Goal: Task Accomplishment & Management: Use online tool/utility

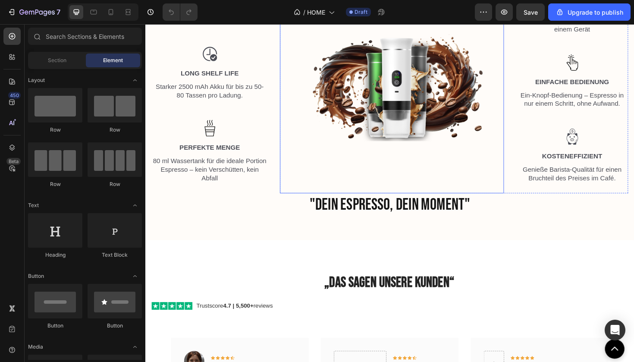
scroll to position [1238, 0]
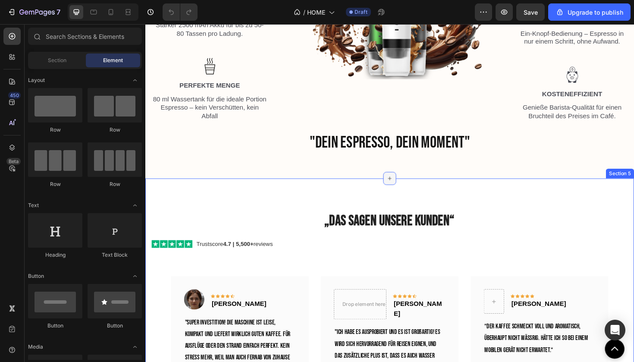
click at [403, 191] on icon at bounding box center [404, 187] width 7 height 7
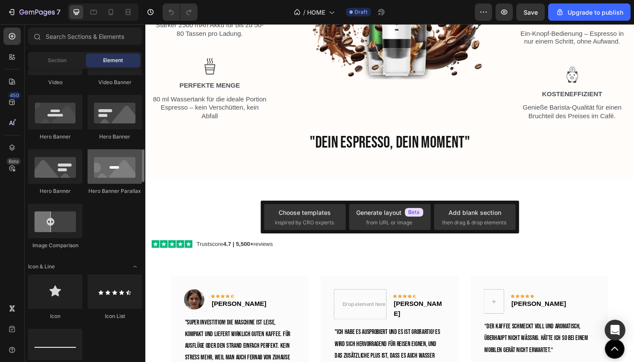
scroll to position [403, 0]
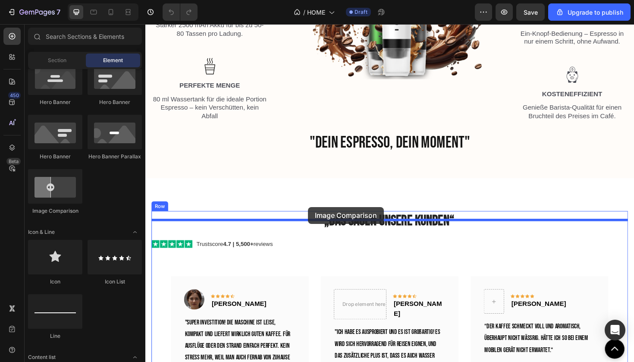
drag, startPoint x: 203, startPoint y: 214, endPoint x: 317, endPoint y: 218, distance: 114.8
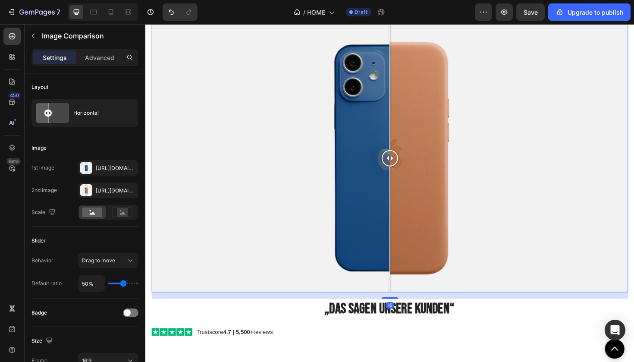
scroll to position [1431, 0]
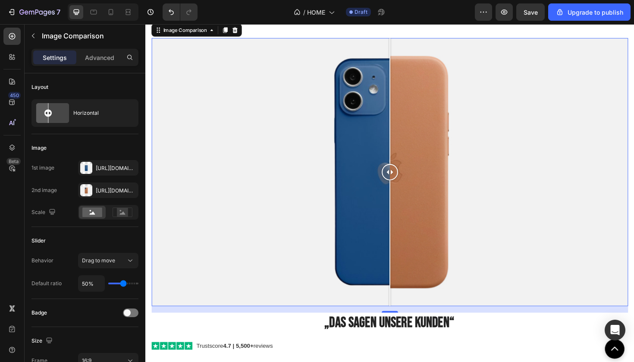
click at [99, 50] on div "Settings Advanced" at bounding box center [84, 57] width 107 height 17
click at [97, 57] on p "Advanced" at bounding box center [99, 57] width 29 height 9
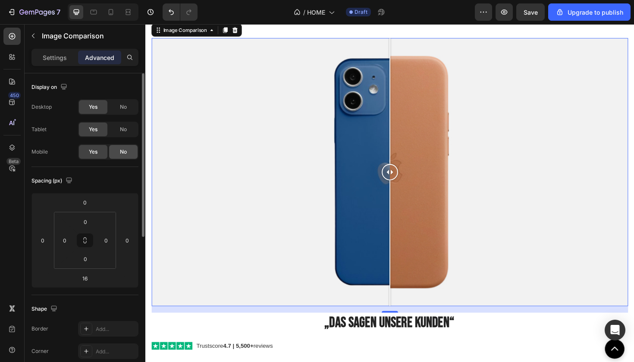
click at [120, 153] on span "No" at bounding box center [123, 152] width 7 height 8
click at [126, 135] on div "No" at bounding box center [123, 129] width 28 height 14
click at [67, 63] on div "Settings" at bounding box center [54, 57] width 43 height 14
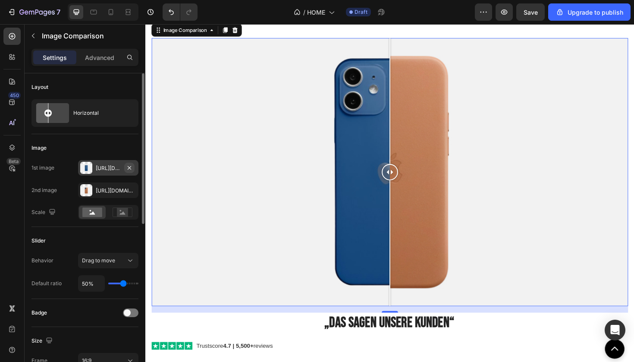
click at [132, 169] on icon "button" at bounding box center [129, 167] width 7 height 7
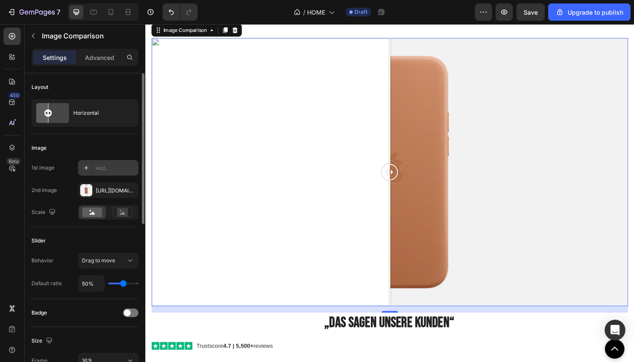
click at [108, 169] on div "Add..." at bounding box center [116, 168] width 41 height 8
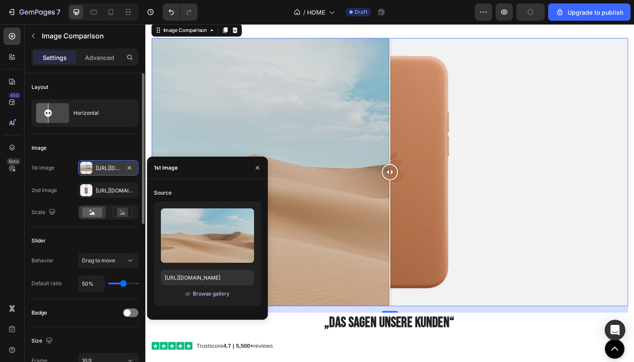
click at [206, 296] on div "Browse gallery" at bounding box center [211, 294] width 37 height 8
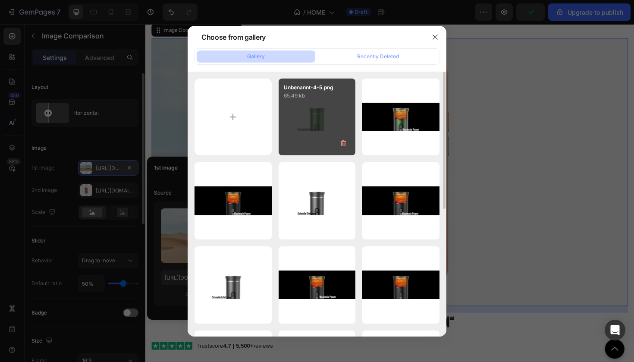
click at [329, 132] on div "Unbenannt-4-5.png 65.49 kb" at bounding box center [317, 116] width 77 height 77
type input "[URL][DOMAIN_NAME]"
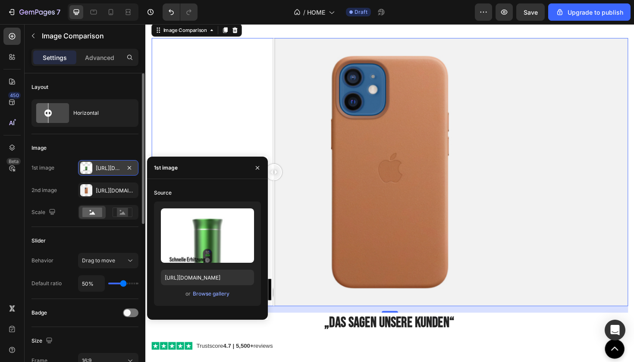
click at [281, 138] on div at bounding box center [404, 181] width 504 height 284
click at [205, 129] on div at bounding box center [404, 181] width 504 height 284
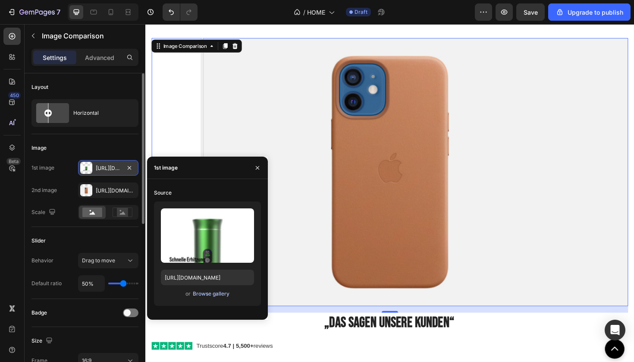
click at [213, 294] on div "Browse gallery" at bounding box center [211, 294] width 37 height 8
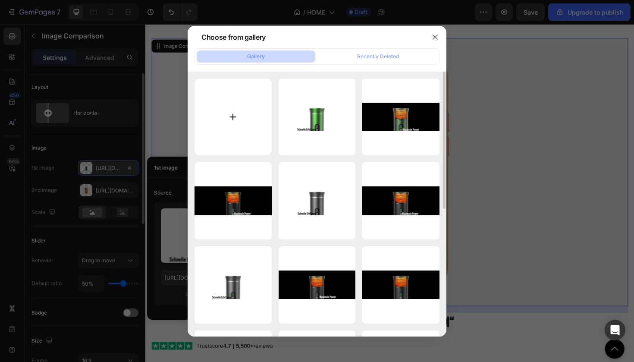
click at [251, 131] on input "file" at bounding box center [232, 116] width 77 height 77
type input "C:\fakepath\Unbenannt-4-5.png"
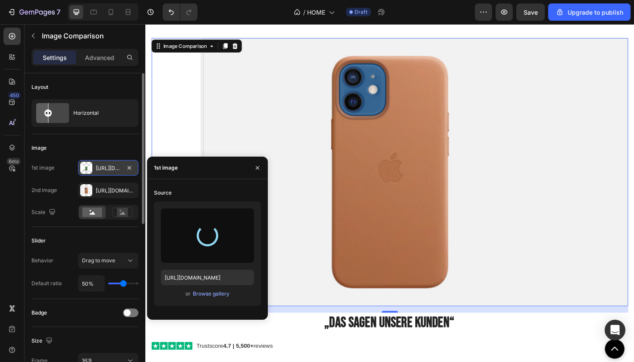
type input "[URL][DOMAIN_NAME]"
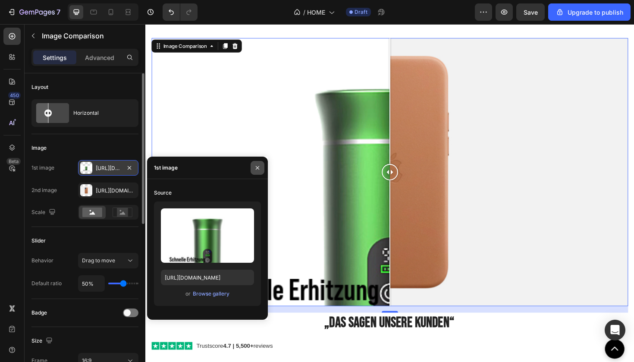
click at [256, 171] on button "button" at bounding box center [258, 168] width 14 height 14
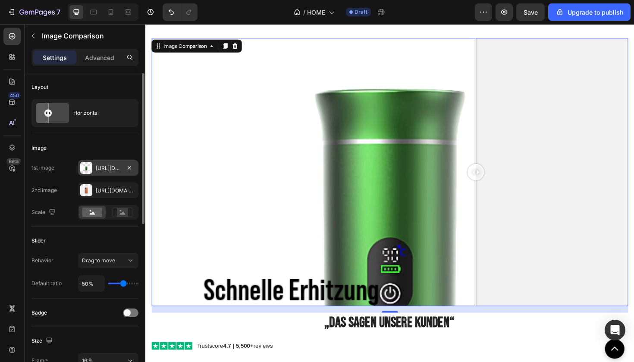
drag, startPoint x: 403, startPoint y: 182, endPoint x: 495, endPoint y: 193, distance: 92.5
click at [495, 193] on div at bounding box center [494, 181] width 17 height 284
click at [132, 171] on icon "button" at bounding box center [129, 167] width 7 height 7
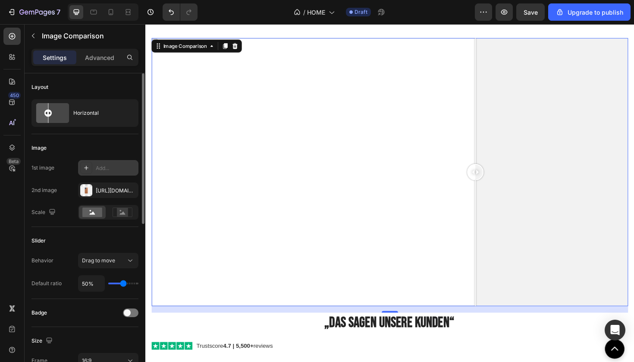
click at [84, 168] on icon at bounding box center [86, 167] width 7 height 7
type input "[URL][DOMAIN_NAME]"
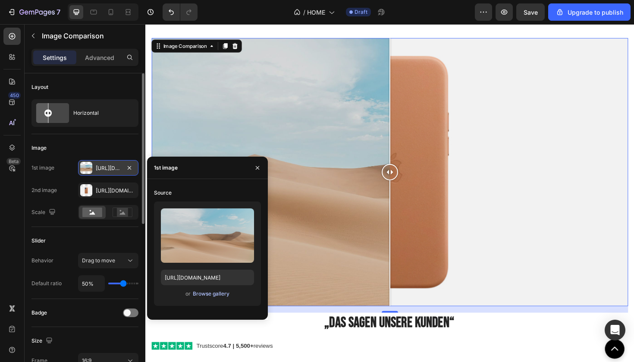
click at [217, 293] on div "Browse gallery" at bounding box center [211, 294] width 37 height 8
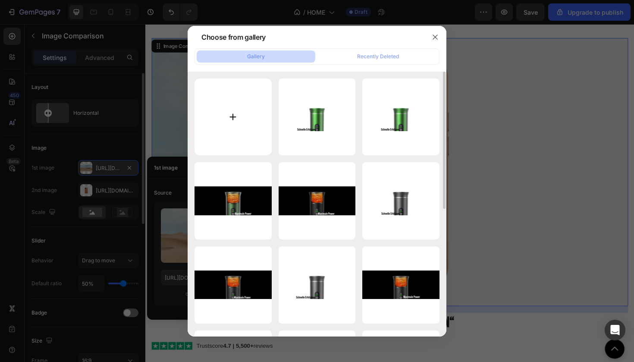
click at [226, 147] on input "file" at bounding box center [232, 116] width 77 height 77
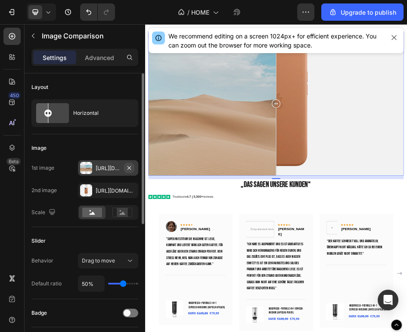
click at [132, 168] on icon "button" at bounding box center [129, 167] width 7 height 7
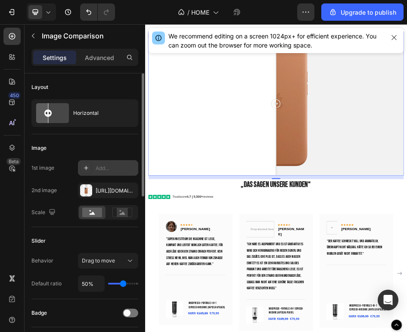
click at [120, 169] on div "Add..." at bounding box center [116, 168] width 41 height 8
type input "[URL][DOMAIN_NAME]"
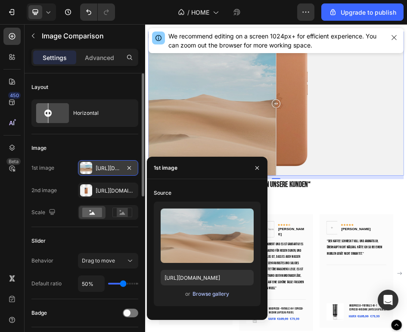
click at [195, 294] on div "Browse gallery" at bounding box center [211, 294] width 37 height 8
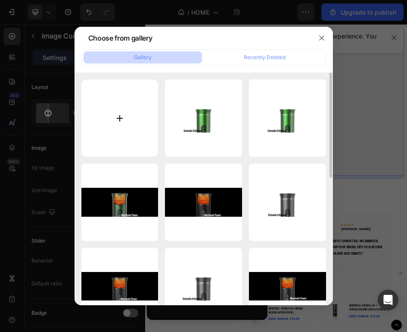
click at [122, 116] on input "file" at bounding box center [119, 117] width 77 height 77
type input "C:\fakepath\Unbenannt-4-5 3.png"
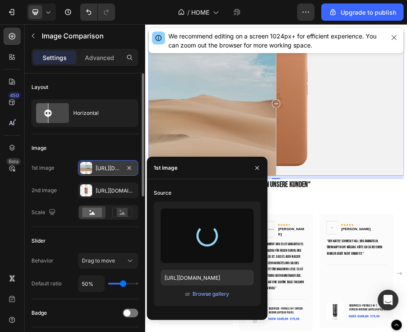
type input "[URL][DOMAIN_NAME]"
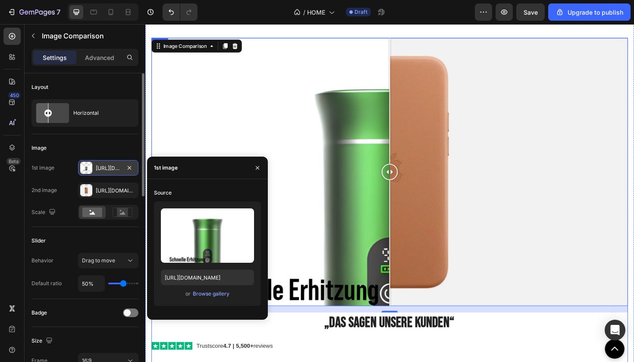
click at [488, 354] on div "Image Comparison 16 „Das sagen unsere Kunden“ Heading Trustscore 4.7 | 5,500+ r…" at bounding box center [404, 342] width 504 height 606
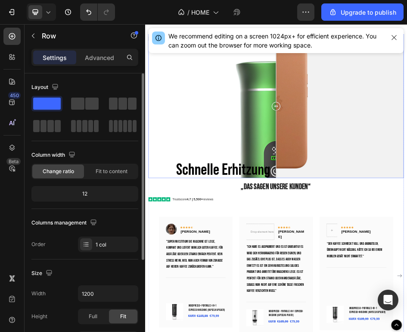
scroll to position [1412, 0]
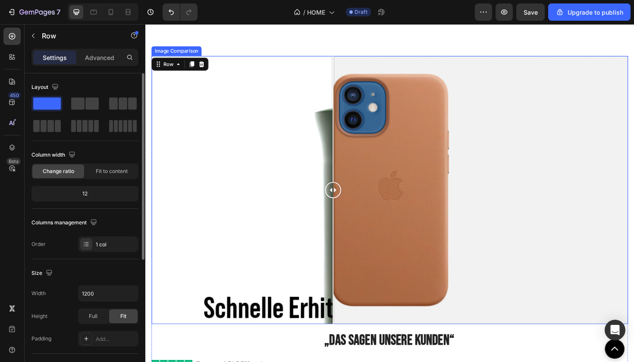
click at [344, 214] on div at bounding box center [404, 200] width 504 height 284
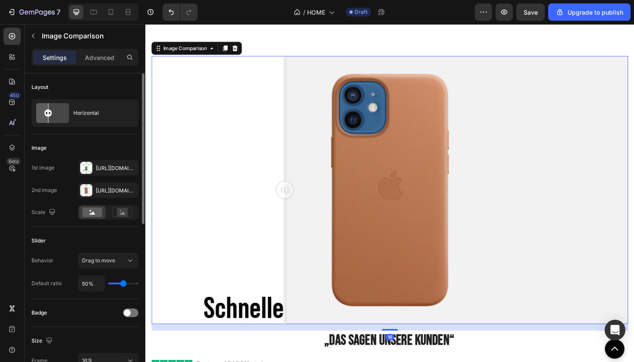
click at [293, 199] on div at bounding box center [404, 200] width 504 height 284
click at [132, 169] on icon "button" at bounding box center [129, 167] width 7 height 7
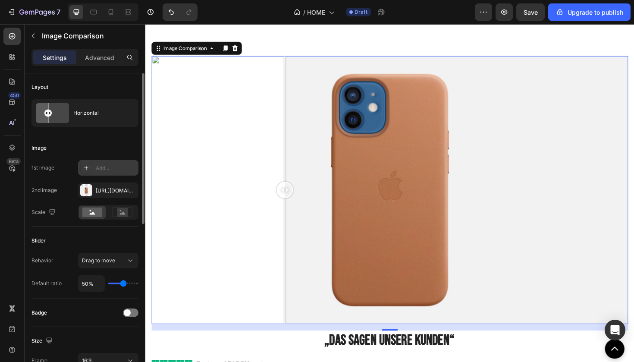
click at [89, 169] on icon at bounding box center [86, 167] width 7 height 7
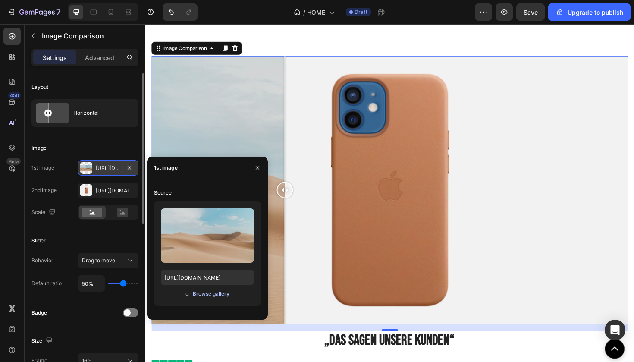
click at [208, 293] on div "Browse gallery" at bounding box center [211, 294] width 37 height 8
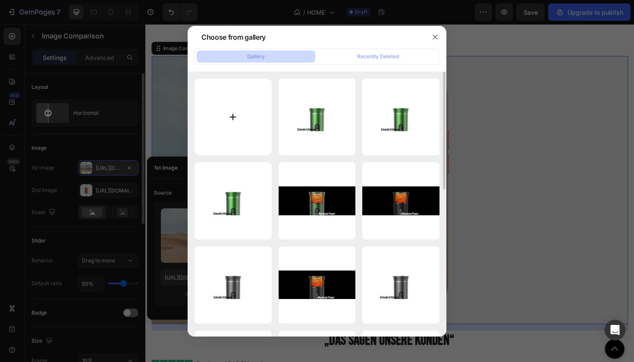
click at [235, 113] on input "file" at bounding box center [232, 116] width 77 height 77
type input "C:\fakepath\Unbenannt-4-6 2.png"
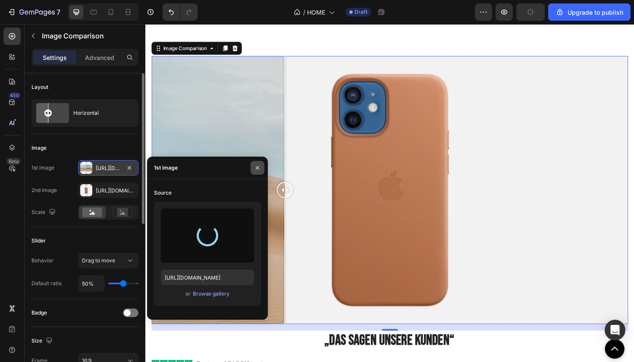
type input "[URL][DOMAIN_NAME]"
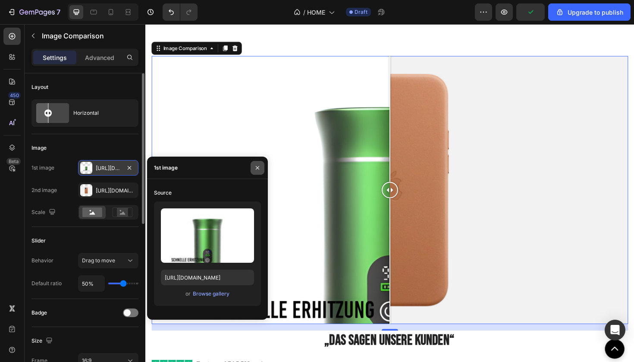
click at [255, 170] on icon "button" at bounding box center [257, 167] width 7 height 7
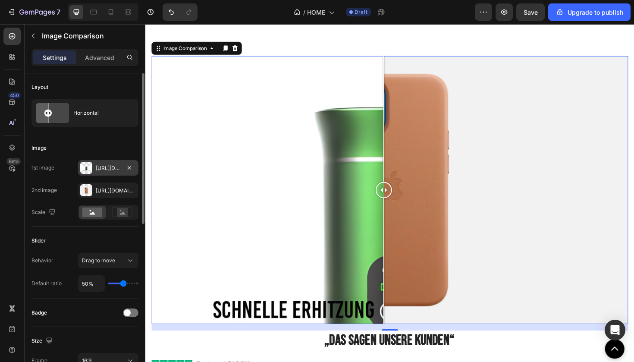
drag, startPoint x: 405, startPoint y: 200, endPoint x: 397, endPoint y: 265, distance: 65.1
click at [397, 265] on div at bounding box center [397, 200] width 17 height 284
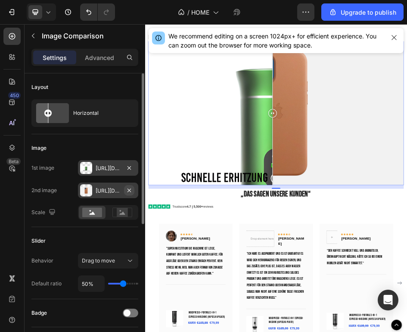
click at [131, 192] on icon "button" at bounding box center [129, 190] width 7 height 7
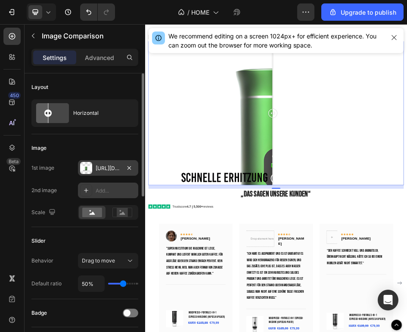
click at [113, 193] on div "Add..." at bounding box center [116, 191] width 41 height 8
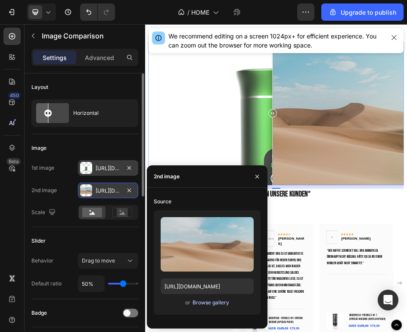
click at [204, 303] on div "Browse gallery" at bounding box center [211, 302] width 37 height 8
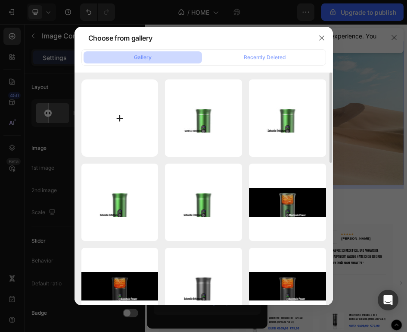
click at [142, 122] on input "file" at bounding box center [119, 117] width 77 height 77
type input "C:\fakepath\Unbenannt-3-8 2.png"
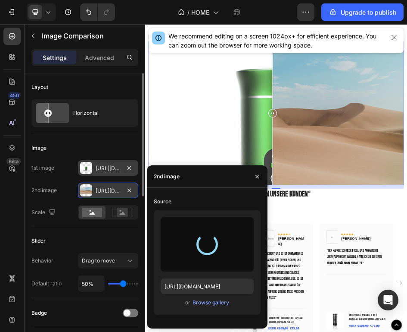
type input "[URL][DOMAIN_NAME]"
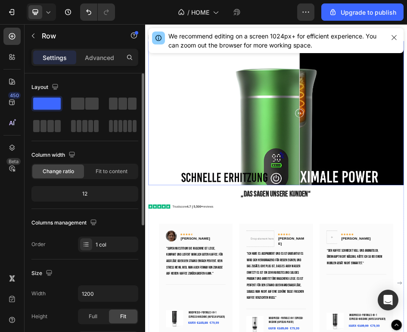
drag, startPoint x: 406, startPoint y: 198, endPoint x: 453, endPoint y: 297, distance: 109.5
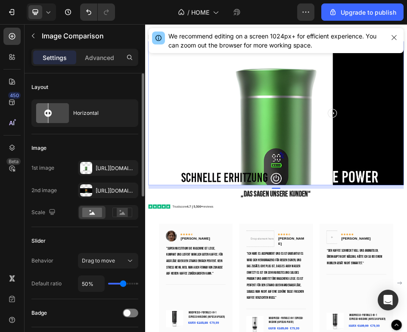
click at [516, 238] on div at bounding box center [404, 200] width 504 height 284
click at [130, 189] on icon "button" at bounding box center [129, 189] width 3 height 3
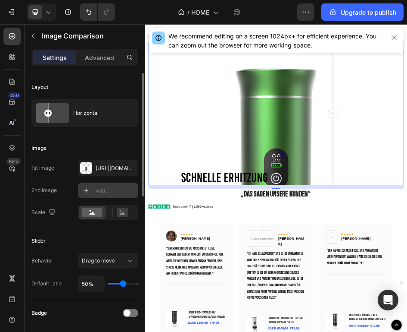
click at [90, 189] on div at bounding box center [86, 190] width 12 height 12
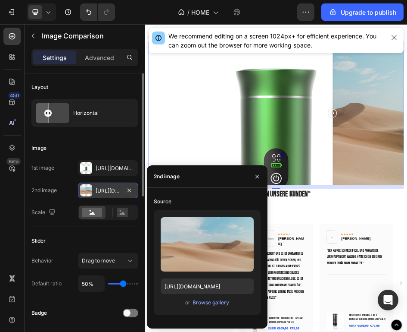
click at [216, 307] on div "or Browse gallery" at bounding box center [207, 302] width 93 height 10
click at [217, 304] on div "Browse gallery" at bounding box center [211, 302] width 37 height 8
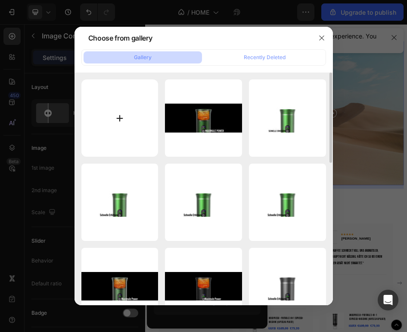
click at [154, 122] on input "file" at bounding box center [119, 117] width 77 height 77
type input "C:\fakepath\Unbenannt-3-9.png"
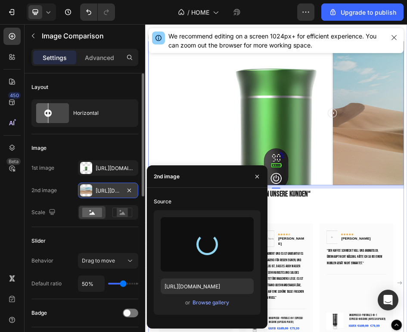
type input "[URL][DOMAIN_NAME]"
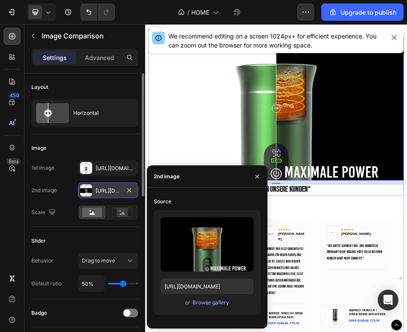
scroll to position [1379, 0]
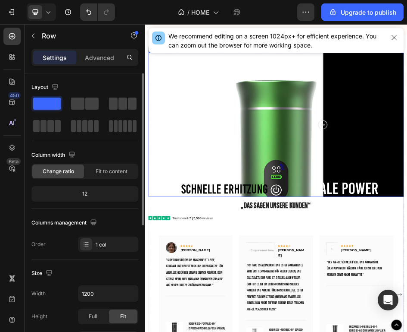
drag, startPoint x: 405, startPoint y: 241, endPoint x: 496, endPoint y: 287, distance: 102.0
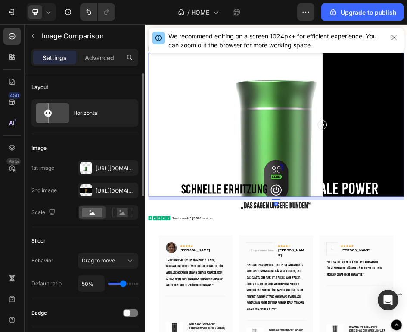
scroll to position [1337, 0]
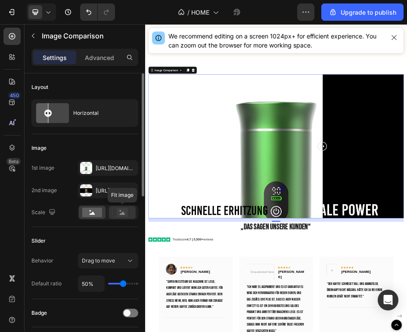
click at [118, 211] on rect at bounding box center [122, 212] width 11 height 9
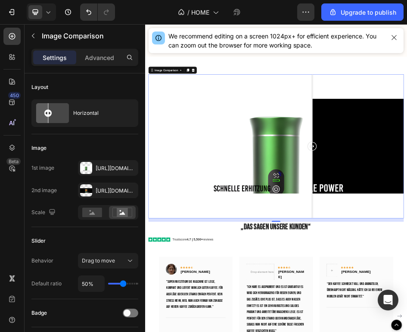
drag, startPoint x: 498, startPoint y: 284, endPoint x: 476, endPoint y: 277, distance: 23.0
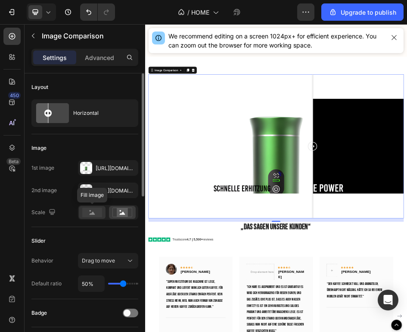
click at [93, 215] on rect at bounding box center [92, 211] width 20 height 9
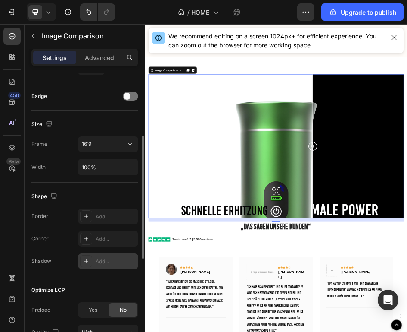
scroll to position [227, 0]
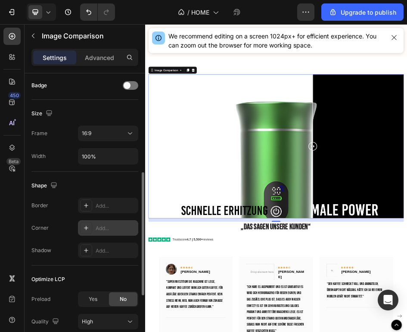
click at [91, 231] on div at bounding box center [86, 228] width 12 height 12
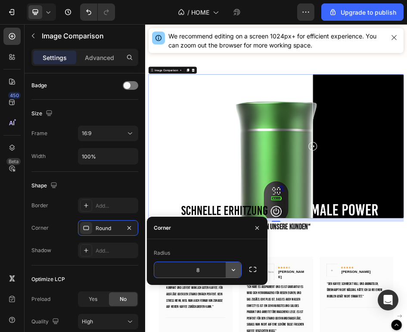
click at [240, 273] on button "button" at bounding box center [234, 270] width 16 height 16
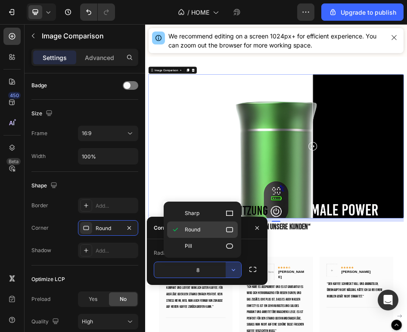
click at [228, 230] on icon at bounding box center [230, 229] width 9 height 9
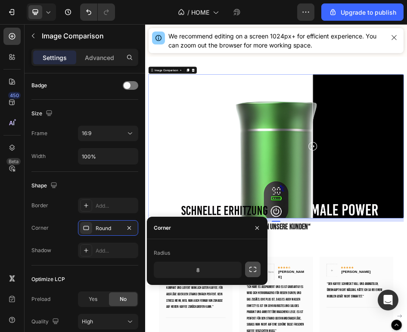
click at [256, 271] on icon "button" at bounding box center [253, 269] width 9 height 9
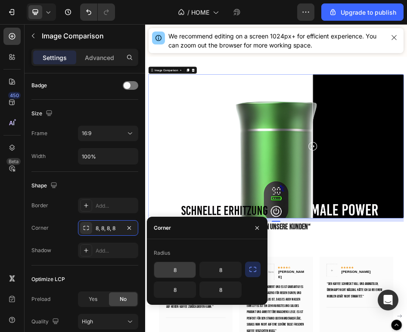
click at [182, 270] on input "8" at bounding box center [174, 270] width 41 height 16
type input "70"
click at [217, 274] on input "8" at bounding box center [220, 270] width 41 height 16
click at [226, 270] on input "8" at bounding box center [220, 270] width 41 height 16
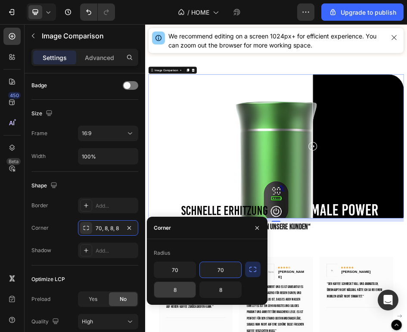
type input "70"
click at [183, 291] on input "8" at bounding box center [174, 290] width 41 height 16
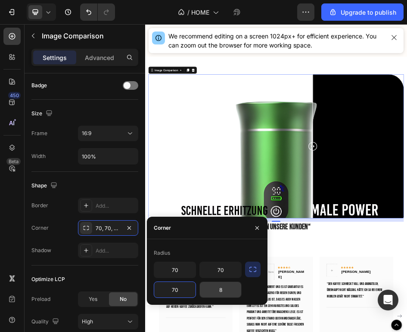
type input "70"
click at [233, 292] on input "8" at bounding box center [220, 290] width 41 height 16
type input "70"
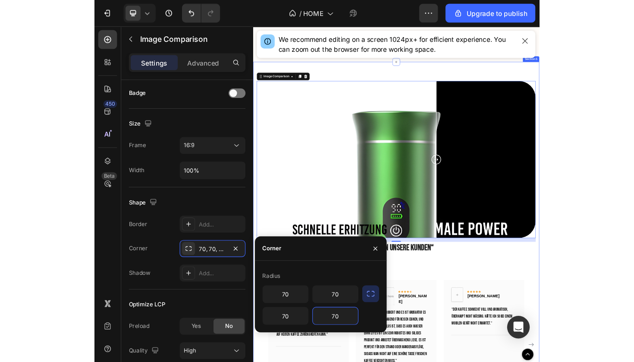
scroll to position [0, 0]
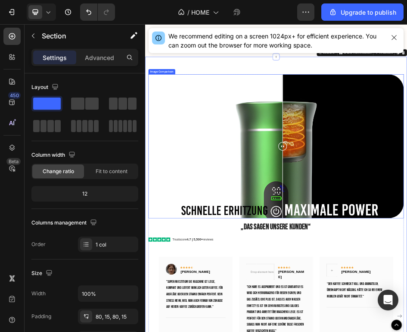
drag, startPoint x: 481, startPoint y: 265, endPoint x: 415, endPoint y: 295, distance: 72.0
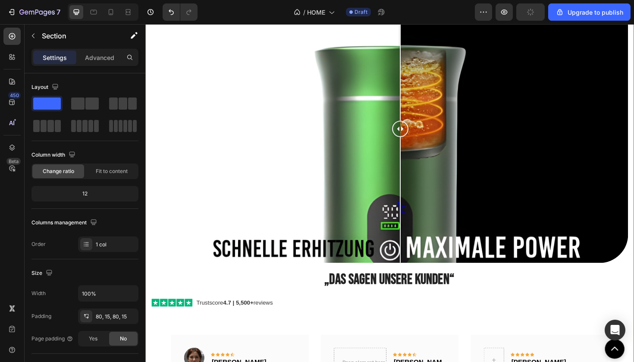
scroll to position [1482, 0]
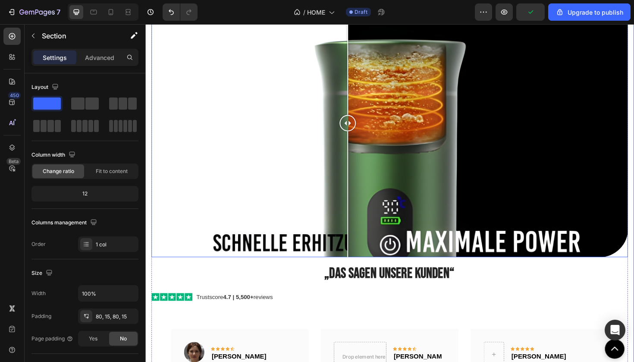
click at [360, 192] on div at bounding box center [404, 129] width 504 height 284
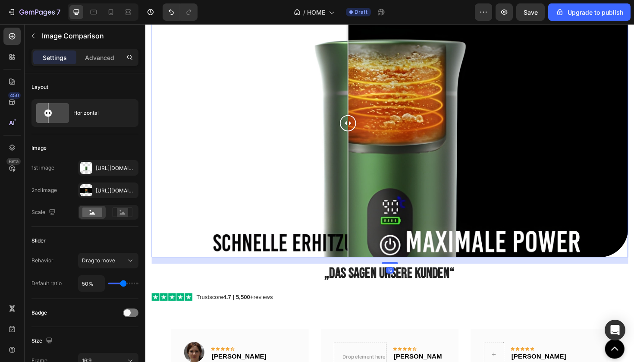
scroll to position [1497, 0]
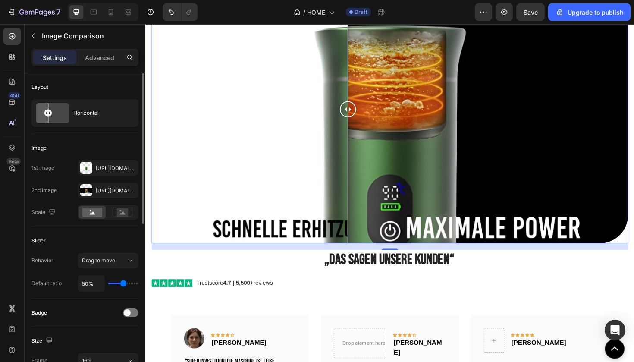
type input "51%"
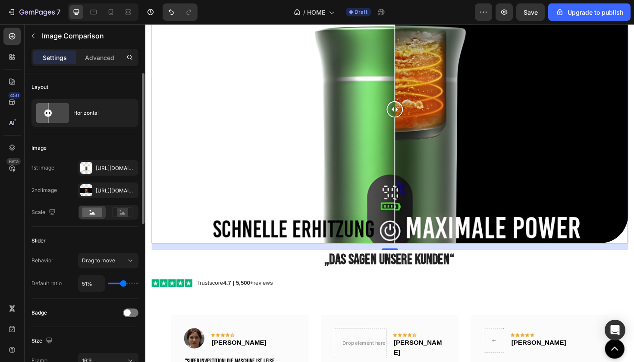
type input "51"
click at [122, 283] on input "range" at bounding box center [123, 283] width 30 height 2
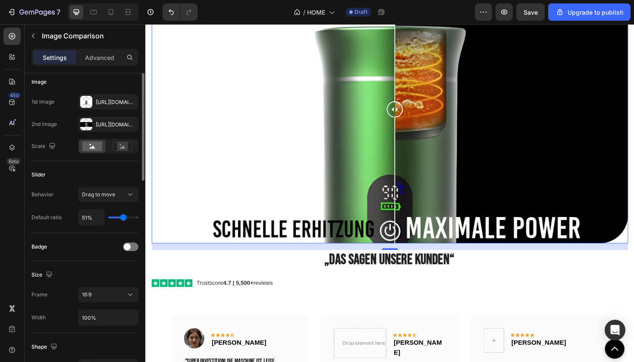
scroll to position [79, 0]
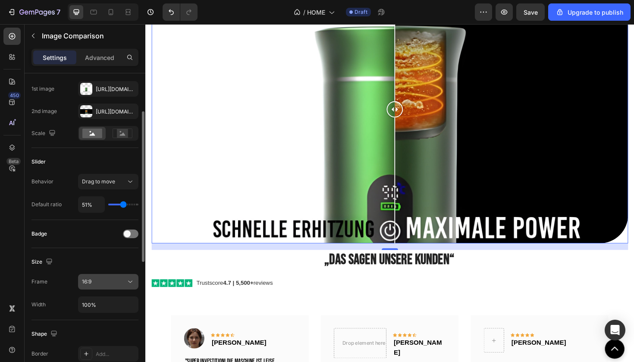
click at [122, 277] on button "16:9" at bounding box center [108, 282] width 60 height 16
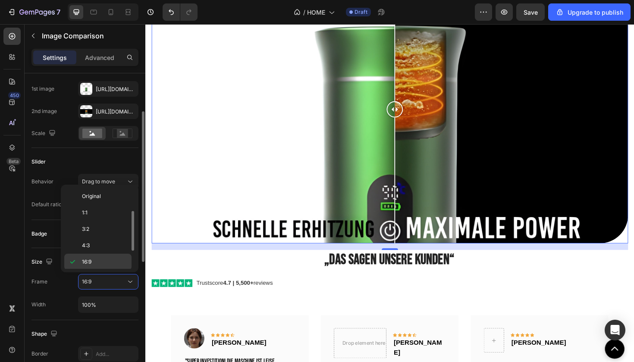
scroll to position [16, 0]
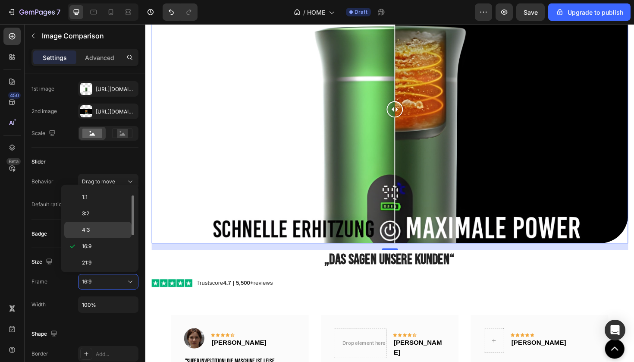
click at [113, 227] on p "4:3" at bounding box center [105, 230] width 46 height 8
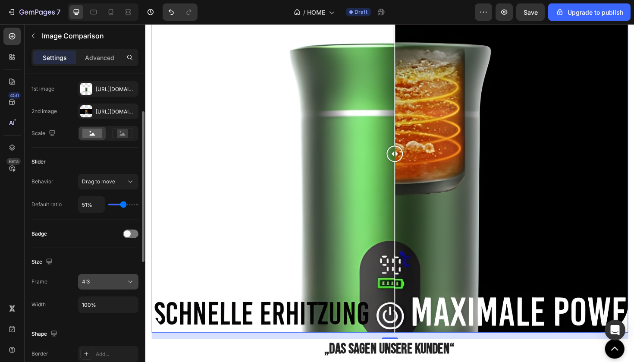
click at [121, 283] on div "4:3" at bounding box center [104, 282] width 44 height 8
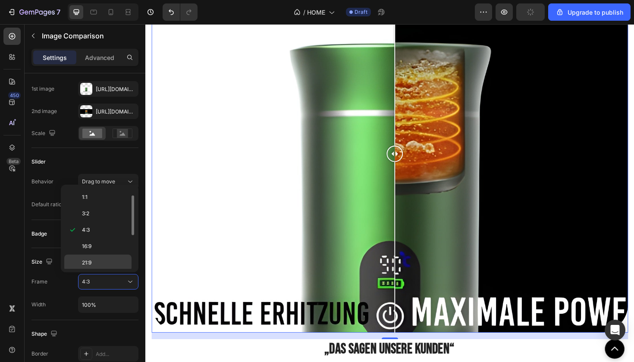
click at [106, 263] on p "21:9" at bounding box center [105, 263] width 46 height 8
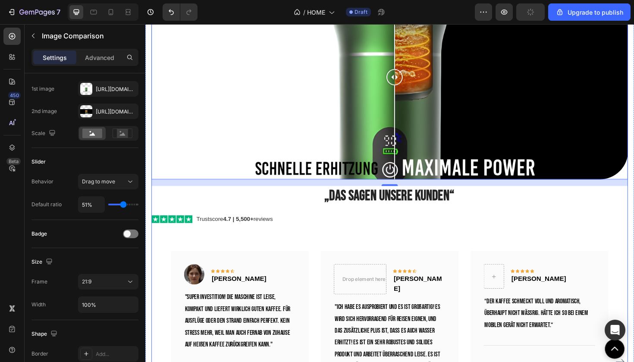
scroll to position [1417, 0]
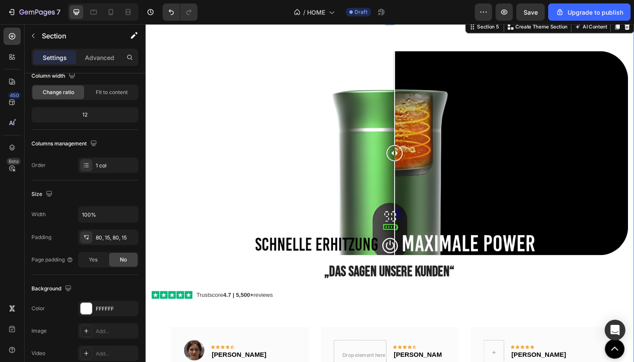
click at [455, 39] on div "Image Comparison „Das sagen unsere Kunden“ Heading Trustscore 4.7 | 5,500+ revi…" at bounding box center [403, 321] width 517 height 607
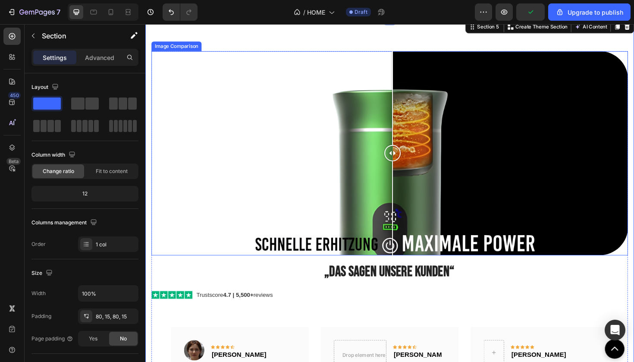
drag, startPoint x: 414, startPoint y: 164, endPoint x: 407, endPoint y: 193, distance: 29.8
click at [407, 193] on div at bounding box center [406, 161] width 17 height 216
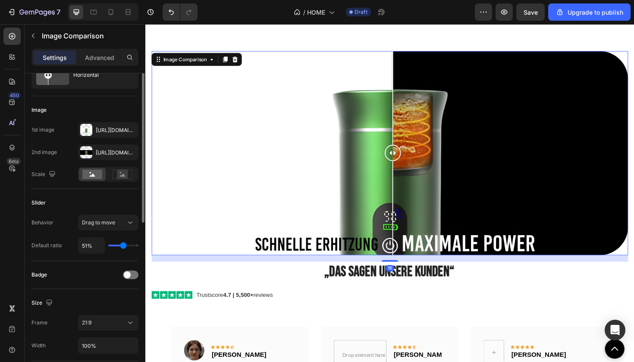
scroll to position [50, 0]
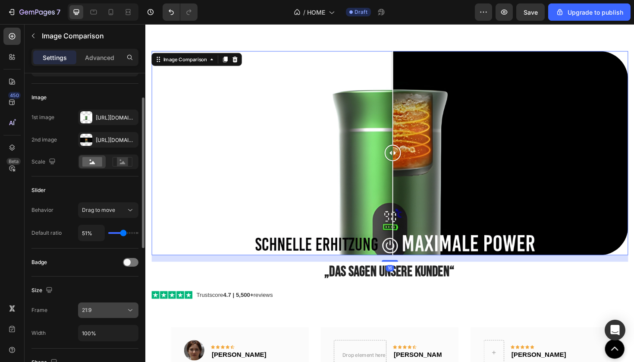
click at [115, 304] on button "21:9" at bounding box center [108, 310] width 60 height 16
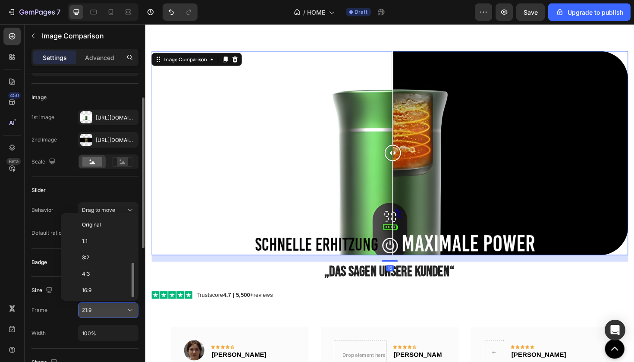
scroll to position [31, 0]
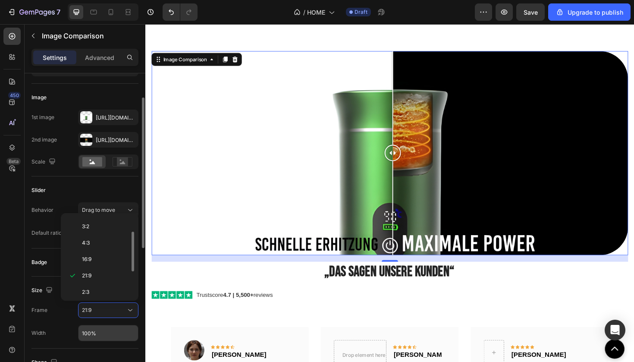
click at [106, 331] on input "100%" at bounding box center [108, 333] width 60 height 16
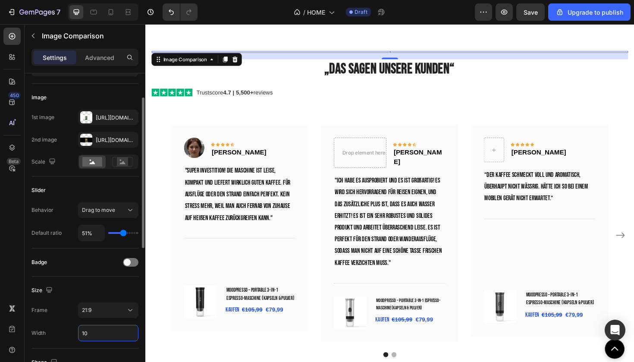
type input "1"
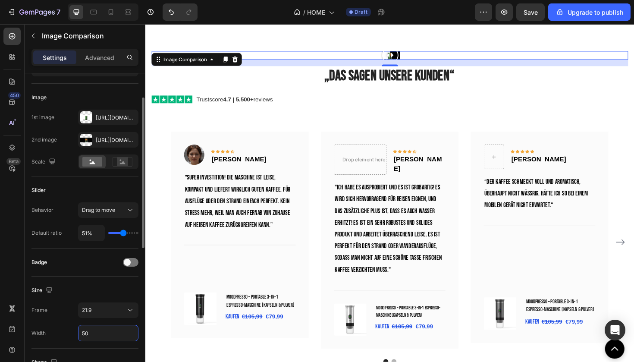
type input "50%"
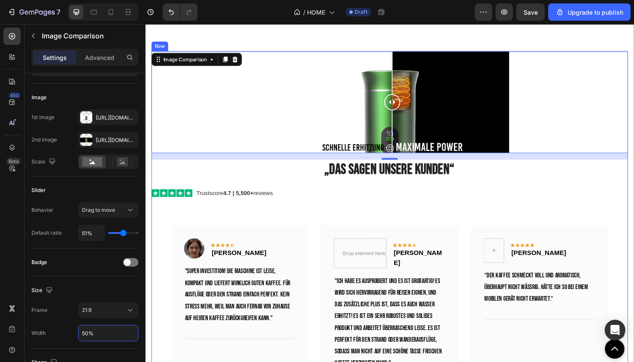
click at [414, 214] on div at bounding box center [404, 215] width 504 height 2
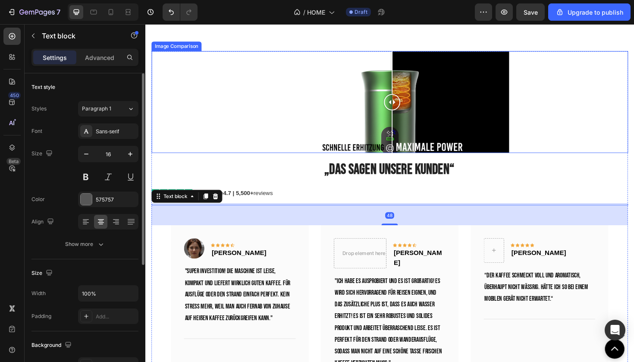
scroll to position [1393, 0]
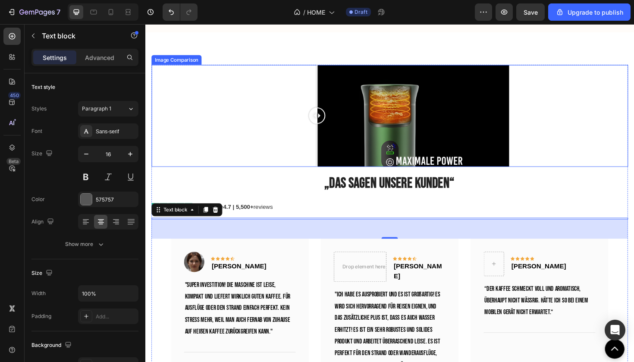
drag, startPoint x: 406, startPoint y: 132, endPoint x: 327, endPoint y: 144, distance: 79.9
click at [327, 144] on div at bounding box center [327, 121] width 17 height 108
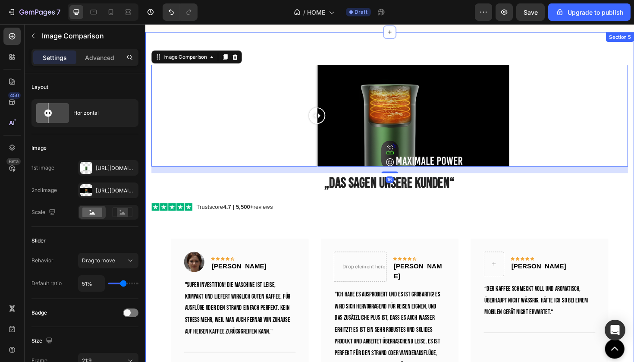
click at [469, 56] on div "Image Comparison 16 „Das sagen unsere Kunden“ Heading Trustscore 4.7 | 5,500+ r…" at bounding box center [403, 282] width 517 height 499
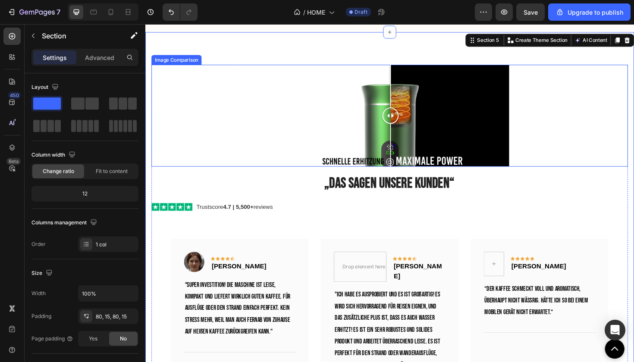
drag, startPoint x: 330, startPoint y: 132, endPoint x: 404, endPoint y: 154, distance: 77.8
click at [404, 154] on div at bounding box center [404, 121] width 17 height 108
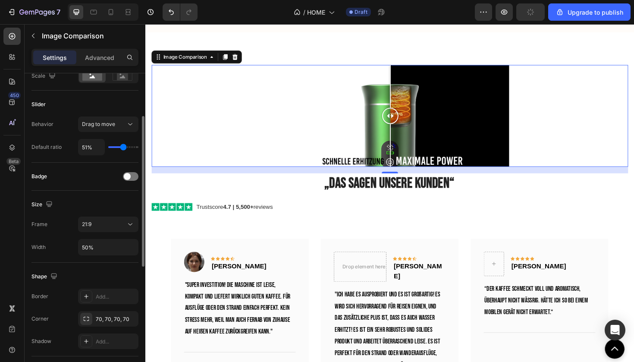
scroll to position [160, 0]
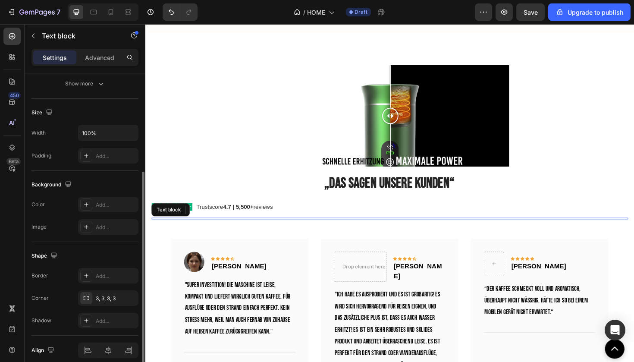
click at [497, 231] on div at bounding box center [404, 230] width 504 height 2
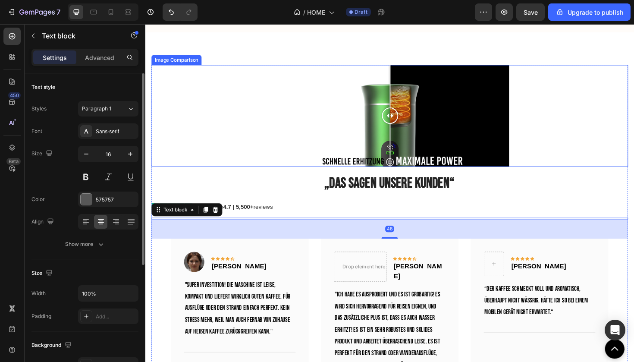
click at [460, 138] on div at bounding box center [404, 121] width 252 height 108
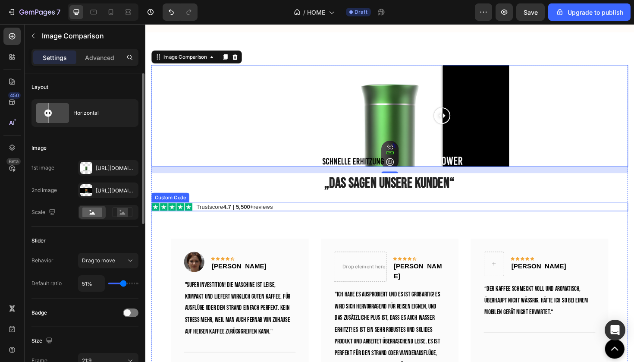
click at [460, 222] on div "Trustscore 4.7 | 5,500+ reviews" at bounding box center [404, 217] width 504 height 9
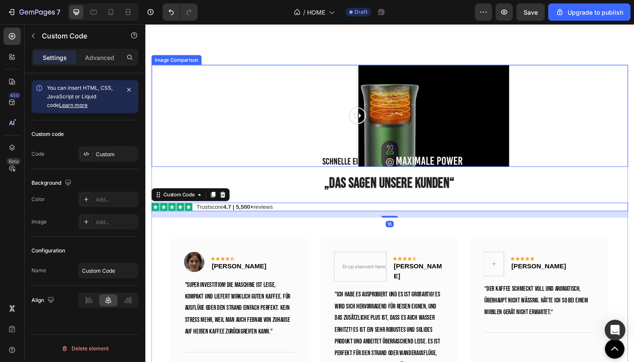
drag, startPoint x: 462, startPoint y: 133, endPoint x: 371, endPoint y: 144, distance: 92.0
click at [371, 144] on div at bounding box center [370, 121] width 17 height 108
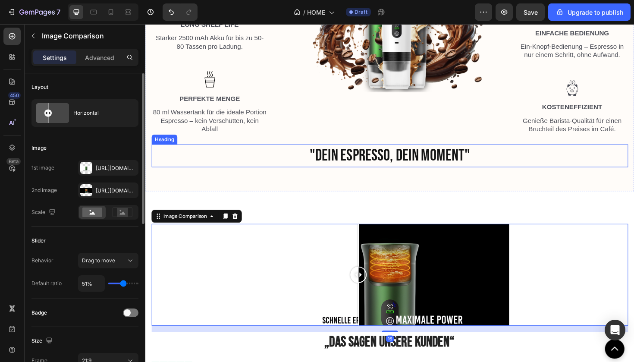
scroll to position [1273, 0]
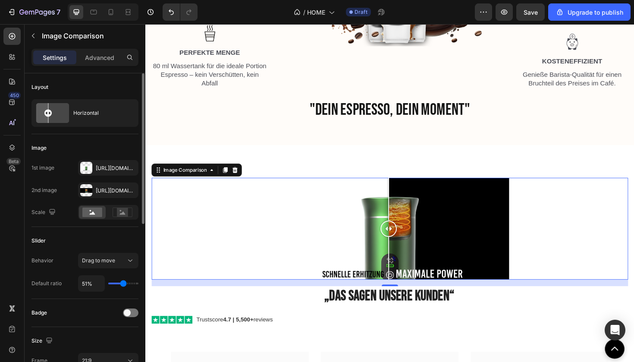
drag, startPoint x: 371, startPoint y: 251, endPoint x: 402, endPoint y: 251, distance: 31.0
click at [403, 249] on div at bounding box center [402, 240] width 17 height 17
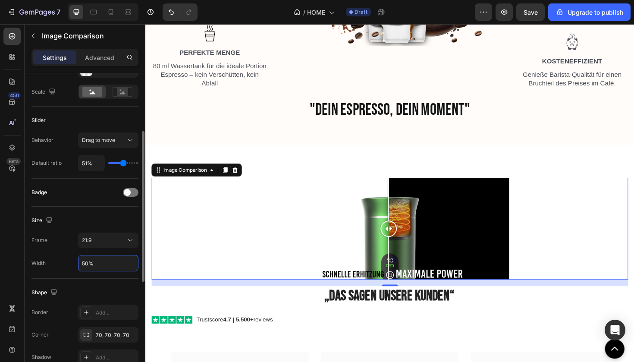
click at [108, 266] on input "50%" at bounding box center [108, 263] width 60 height 16
click at [85, 259] on input "50%" at bounding box center [108, 263] width 60 height 16
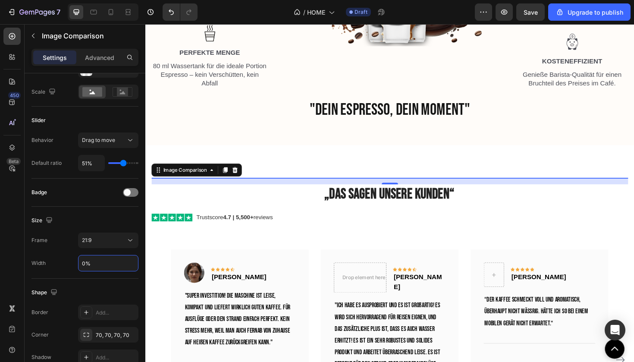
type input "70%"
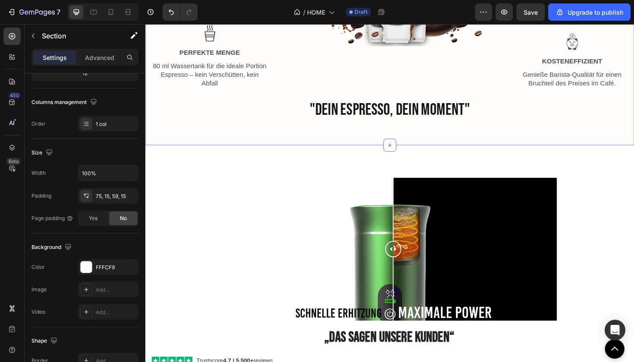
scroll to position [0, 0]
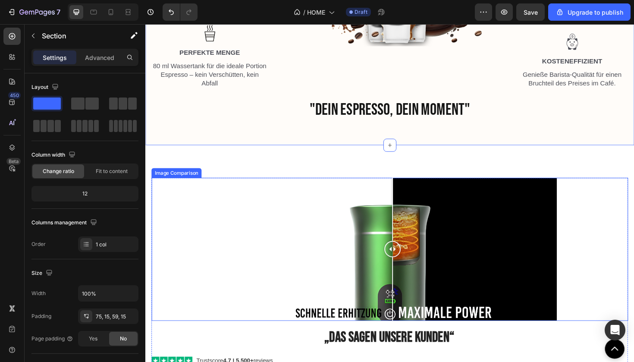
click at [404, 271] on div at bounding box center [406, 262] width 17 height 17
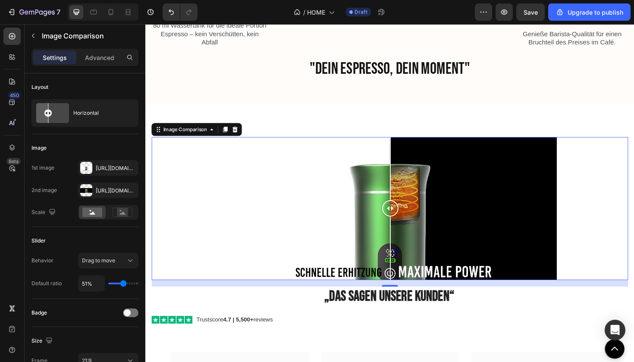
scroll to position [1315, 0]
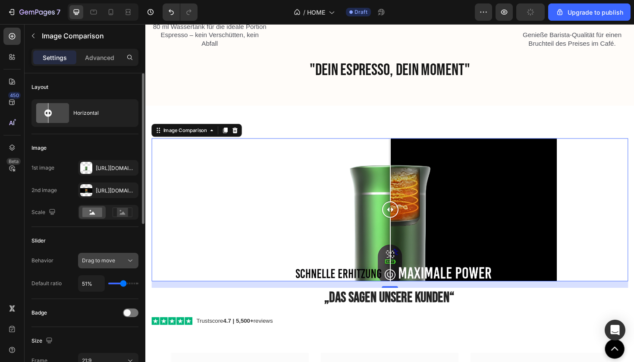
click at [117, 266] on button "Drag to move" at bounding box center [108, 261] width 60 height 16
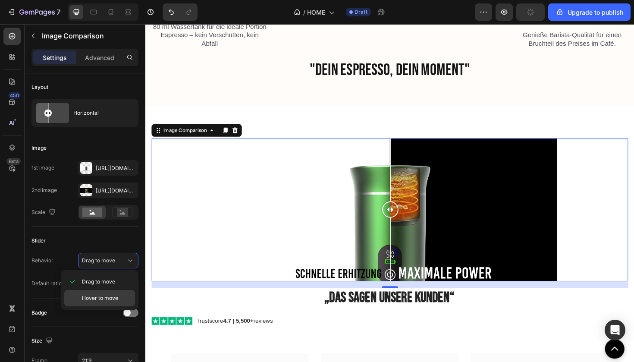
click at [114, 301] on span "Hover to move" at bounding box center [100, 298] width 36 height 8
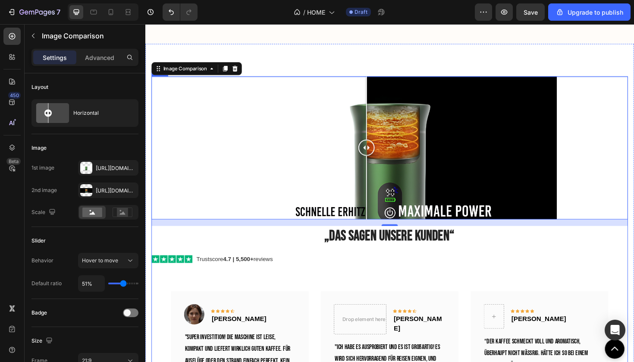
scroll to position [1366, 0]
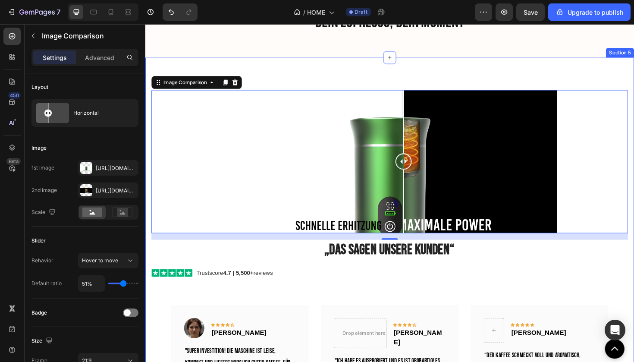
click at [419, 86] on div "Image Comparison 16 „Das sagen unsere Kunden“ Heading Trustscore 4.7 | 5,500+ r…" at bounding box center [403, 331] width 517 height 542
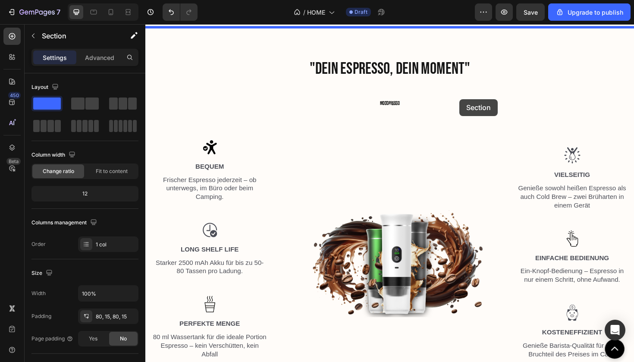
scroll to position [988, 0]
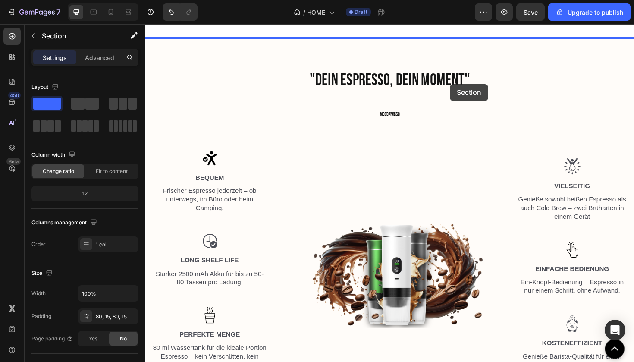
drag, startPoint x: 513, startPoint y: 180, endPoint x: 468, endPoint y: 88, distance: 103.0
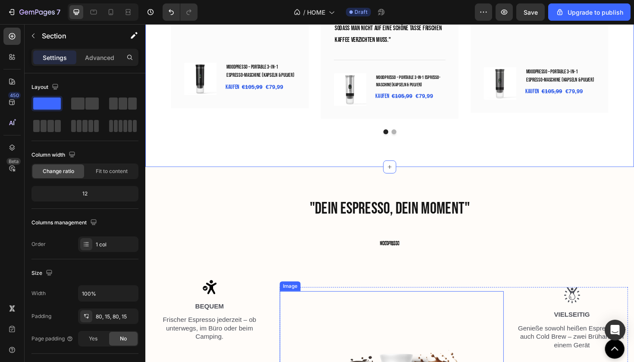
scroll to position [1369, 0]
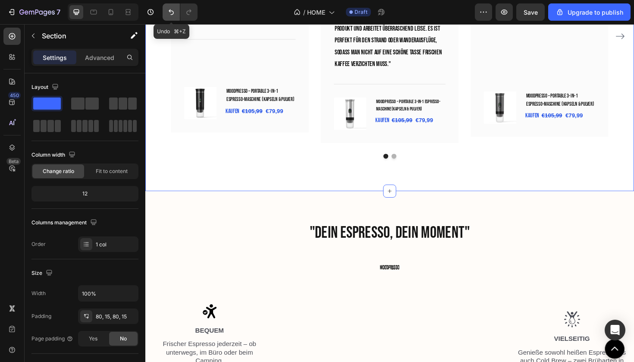
click at [167, 15] on icon "Undo/Redo" at bounding box center [171, 12] width 9 height 9
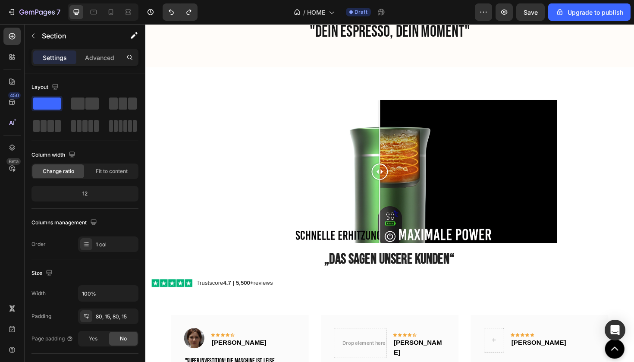
scroll to position [1385, 0]
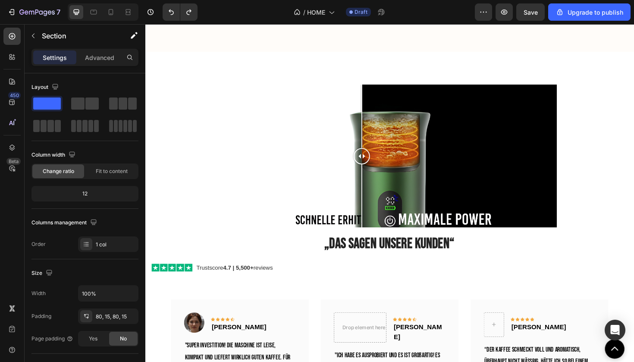
click at [371, 75] on div "Image Comparison „Das sagen unsere Kunden“ Heading Trustscore 4.7 | 5,500+ revi…" at bounding box center [403, 324] width 517 height 542
click at [360, 191] on div at bounding box center [359, 205] width 1 height 67
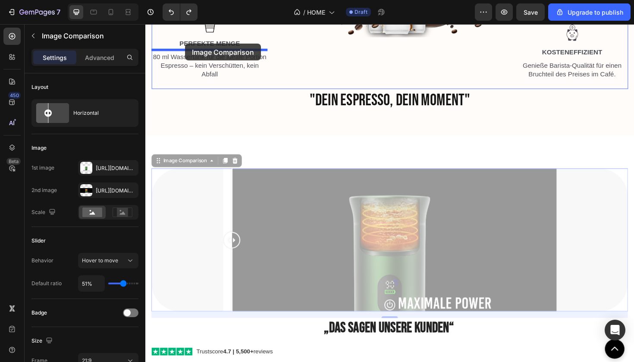
scroll to position [1285, 0]
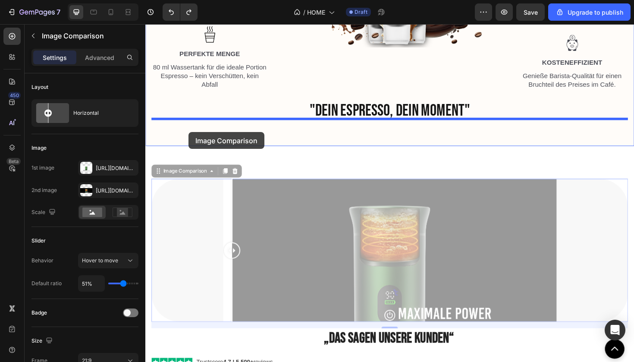
drag, startPoint x: 187, startPoint y: 78, endPoint x: 191, endPoint y: 138, distance: 60.9
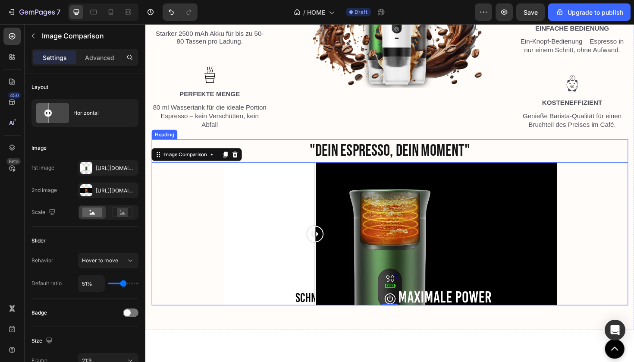
scroll to position [1260, 0]
